Goal: Find specific fact: Find specific fact

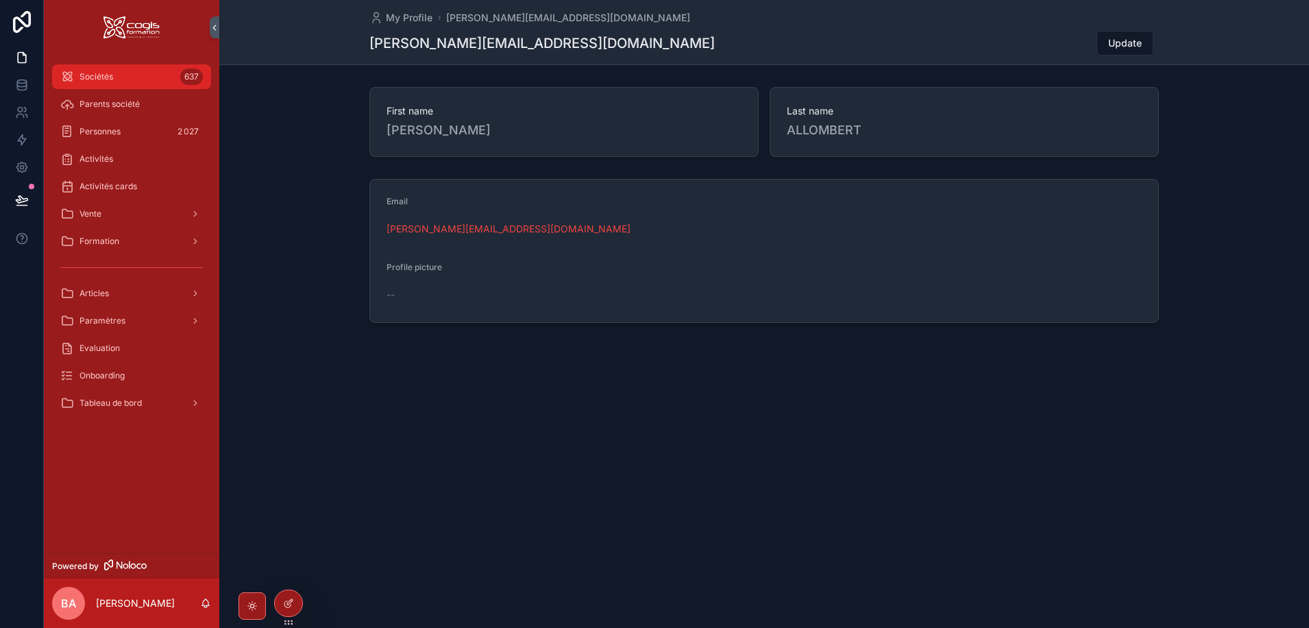
click at [114, 71] on div "Sociétés 637" at bounding box center [131, 77] width 143 height 22
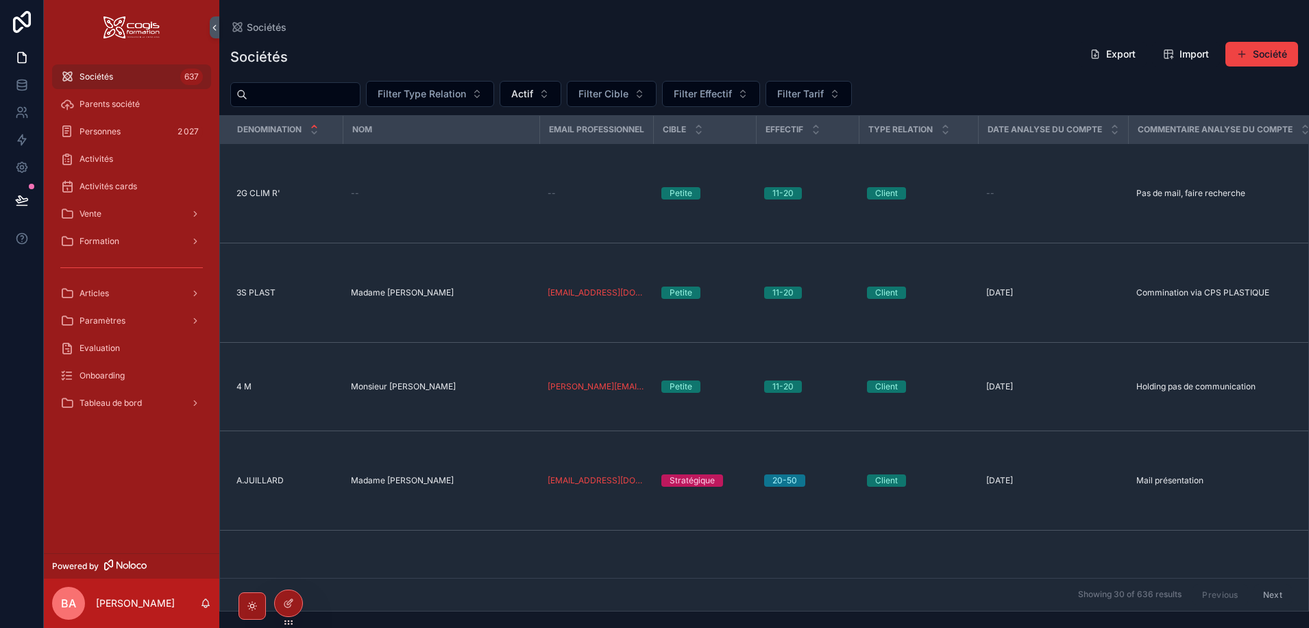
click at [319, 95] on input "scrollable content" at bounding box center [303, 94] width 112 height 19
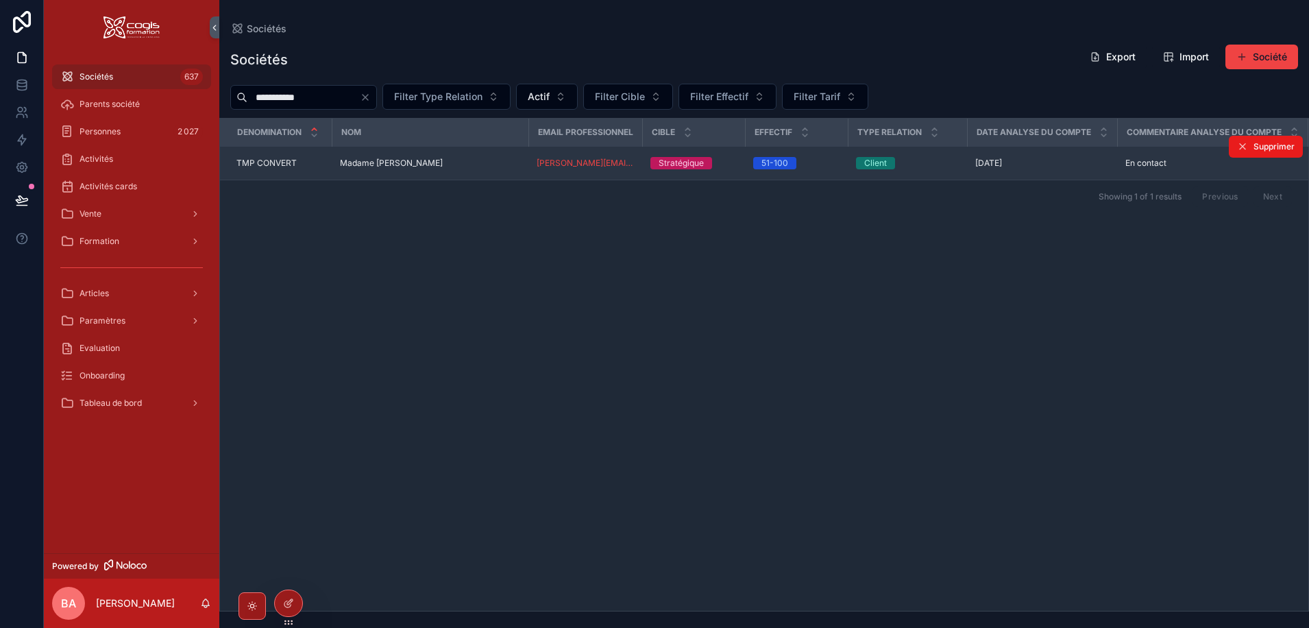
type input "**********"
click at [278, 169] on span "TMP CONVERT" at bounding box center [266, 163] width 60 height 11
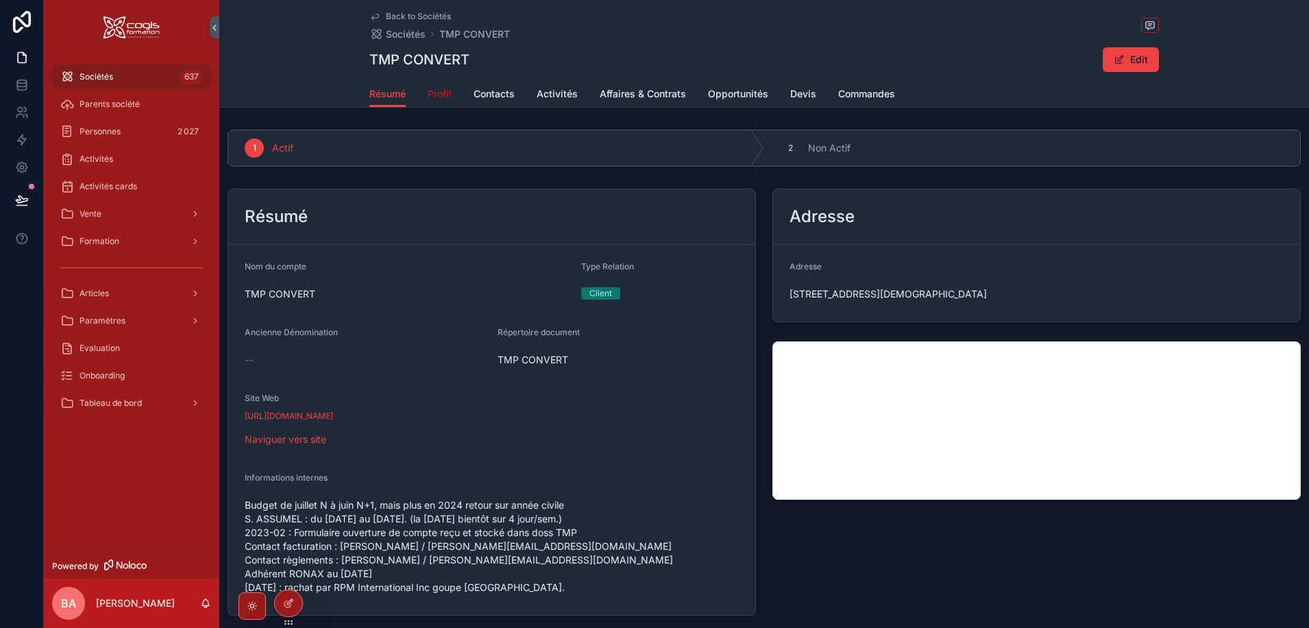
click at [435, 94] on span "Profil" at bounding box center [440, 94] width 24 height 14
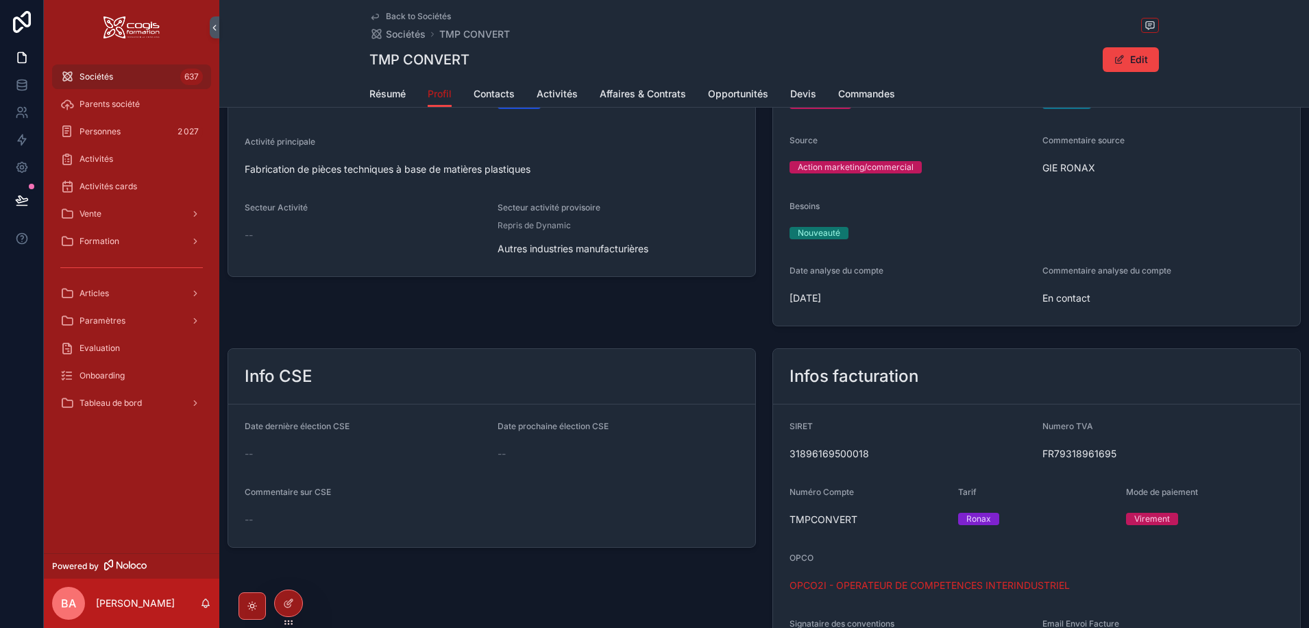
scroll to position [137, 0]
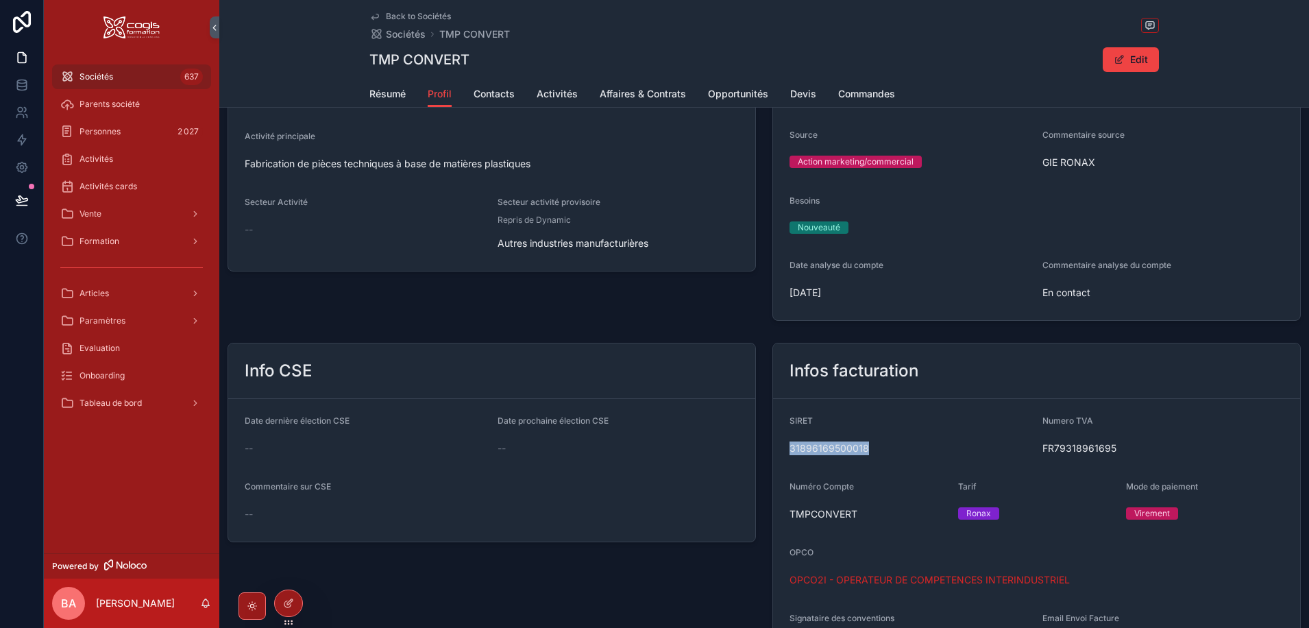
drag, startPoint x: 865, startPoint y: 448, endPoint x: 762, endPoint y: 448, distance: 102.8
click at [764, 448] on div "Infos facturation SIRET 31896169500018 Numero TVA FR79318961695 Numéro Compte T…" at bounding box center [1036, 508] width 545 height 342
copy span "31896169500018"
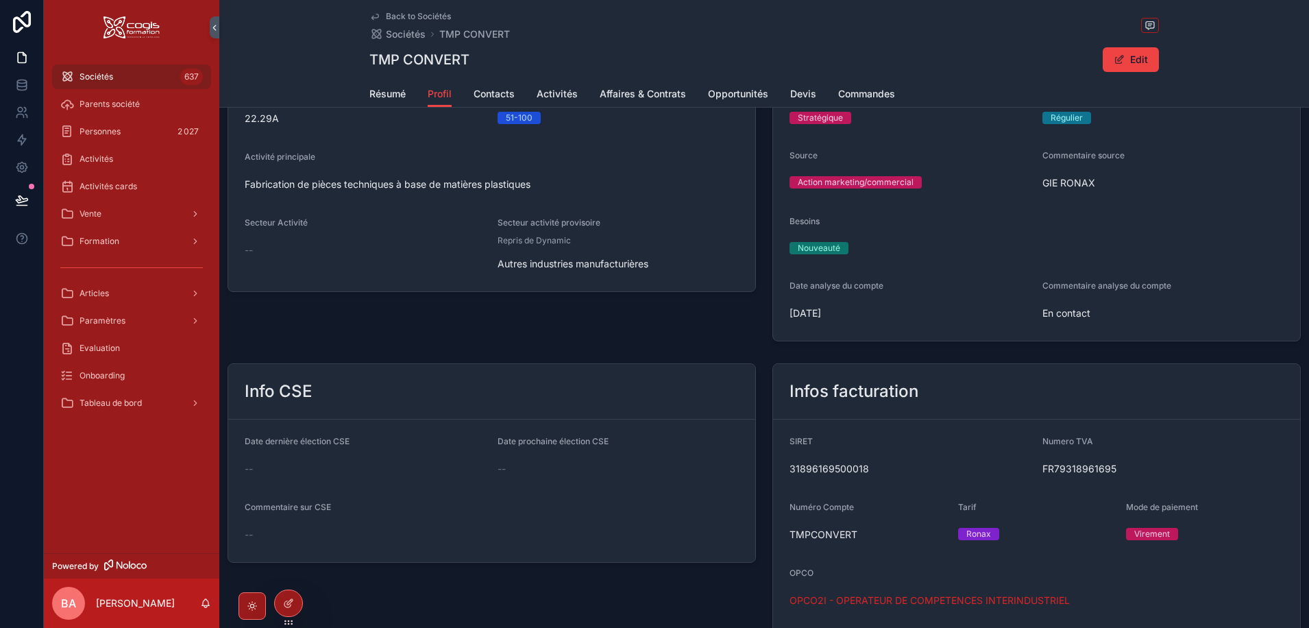
scroll to position [0, 0]
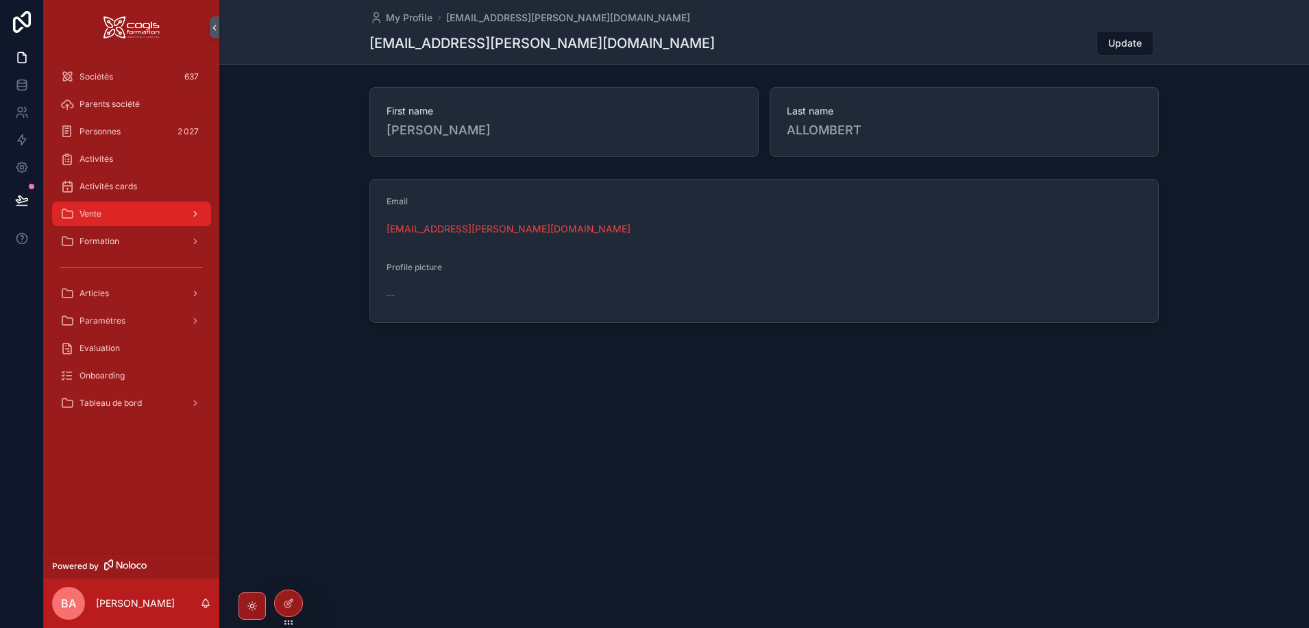
drag, startPoint x: 101, startPoint y: 212, endPoint x: 124, endPoint y: 217, distance: 23.1
click at [101, 212] on span "Vente" at bounding box center [91, 213] width 22 height 11
